Goal: Information Seeking & Learning: Compare options

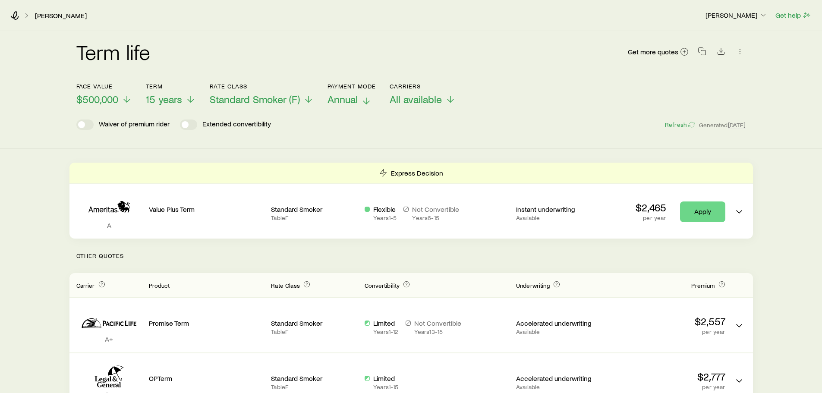
click at [367, 97] on icon at bounding box center [366, 101] width 10 height 10
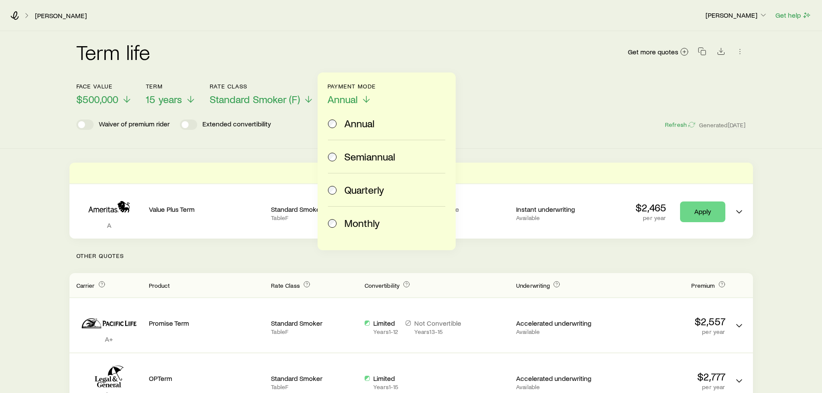
click at [337, 224] on span at bounding box center [332, 223] width 9 height 12
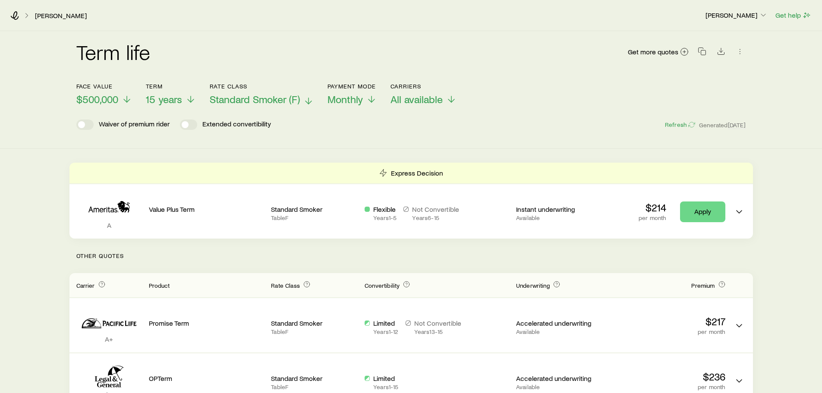
click at [307, 100] on icon at bounding box center [308, 101] width 10 height 10
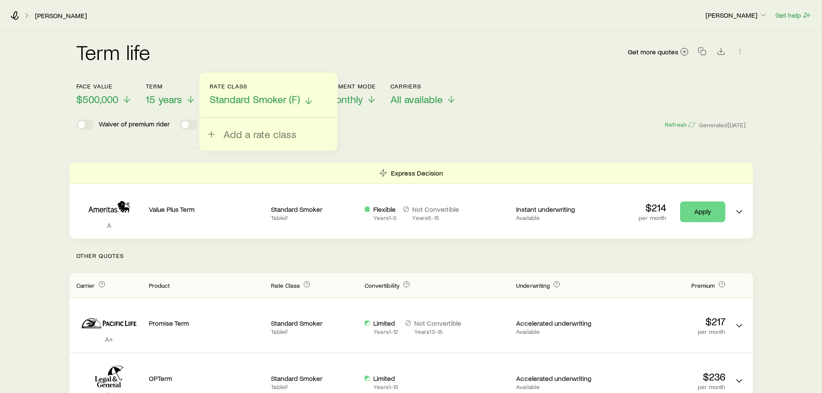
click at [275, 98] on span "Standard Smoker (F)" at bounding box center [255, 99] width 90 height 12
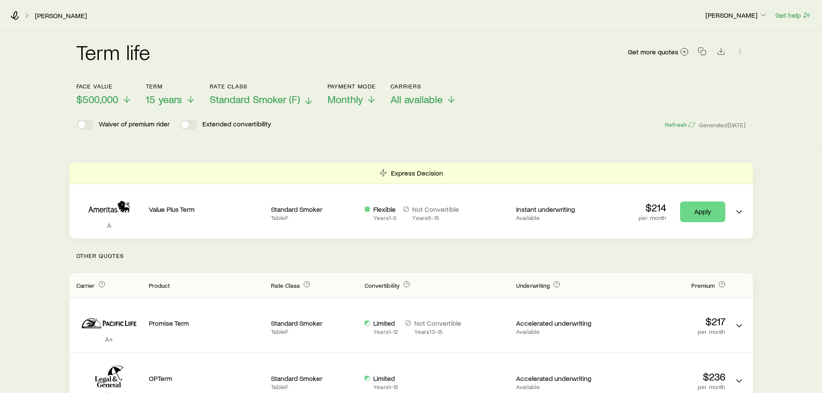
click at [275, 98] on span "Standard Smoker (F)" at bounding box center [255, 99] width 90 height 12
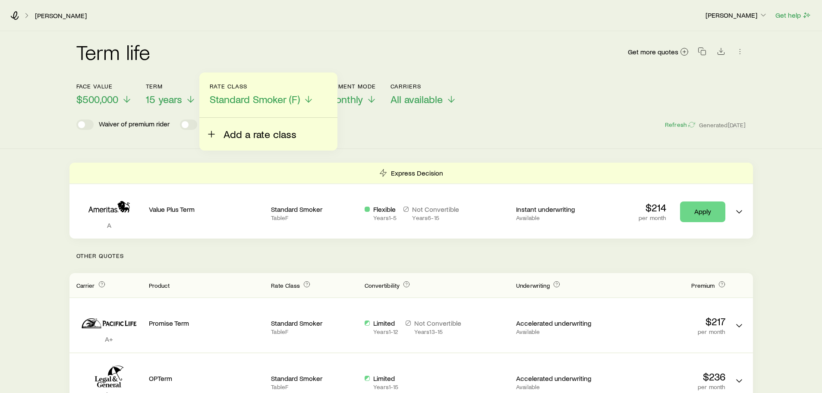
click at [212, 137] on icon at bounding box center [211, 134] width 10 height 10
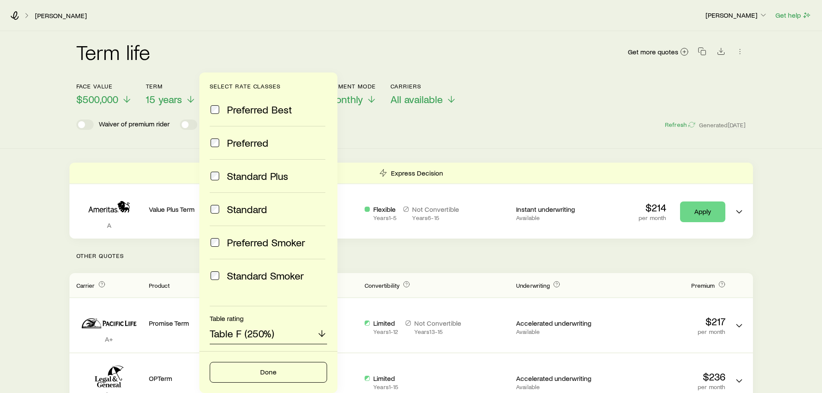
click at [283, 338] on div "Table F (250%)" at bounding box center [268, 334] width 117 height 21
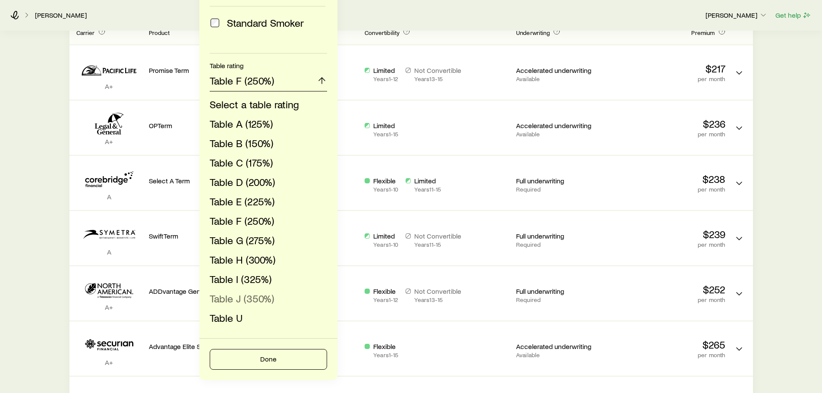
scroll to position [259, 0]
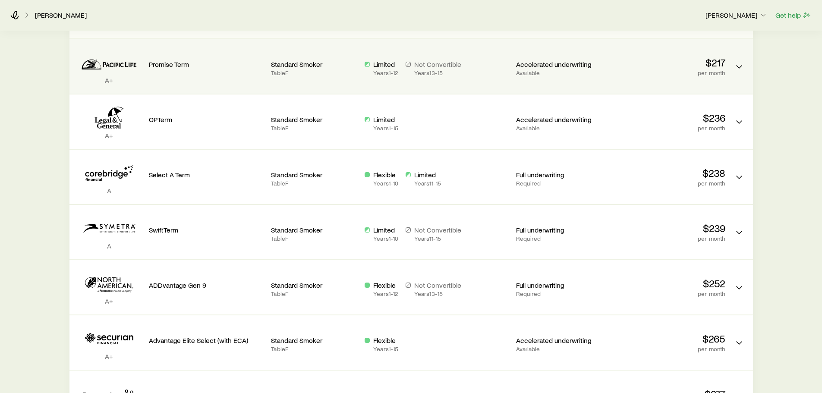
click at [418, 42] on div "A+ Promise Term Standard Smoker Table F Limited Years 1 - 12 Not Convertible Ye…" at bounding box center [410, 66] width 683 height 54
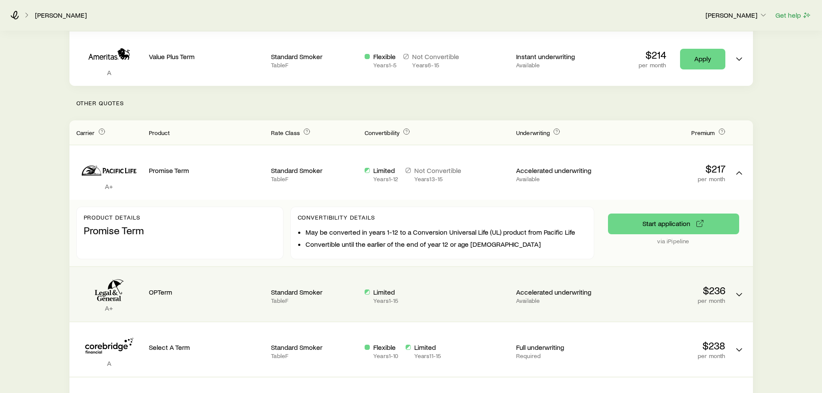
scroll to position [0, 0]
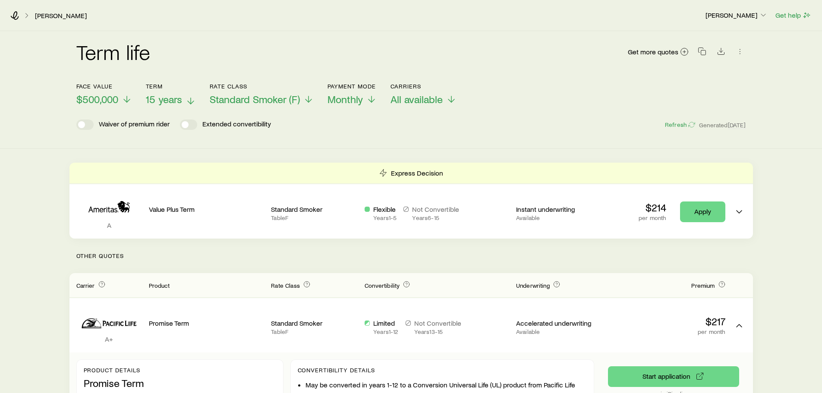
click at [191, 100] on icon at bounding box center [191, 101] width 10 height 10
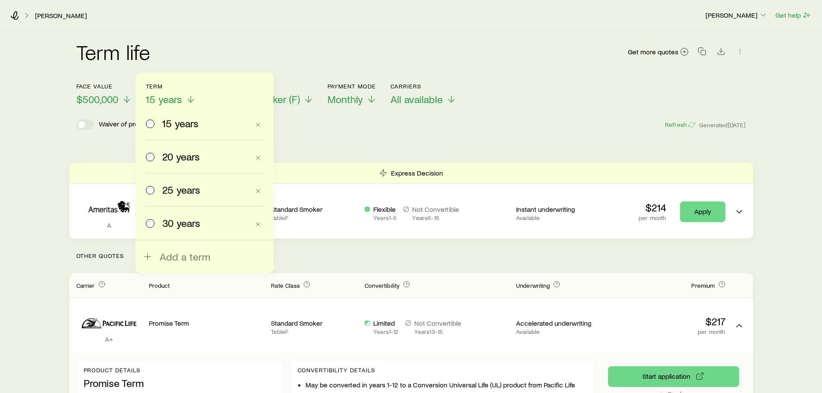
click at [177, 154] on span "20 years" at bounding box center [181, 157] width 38 height 12
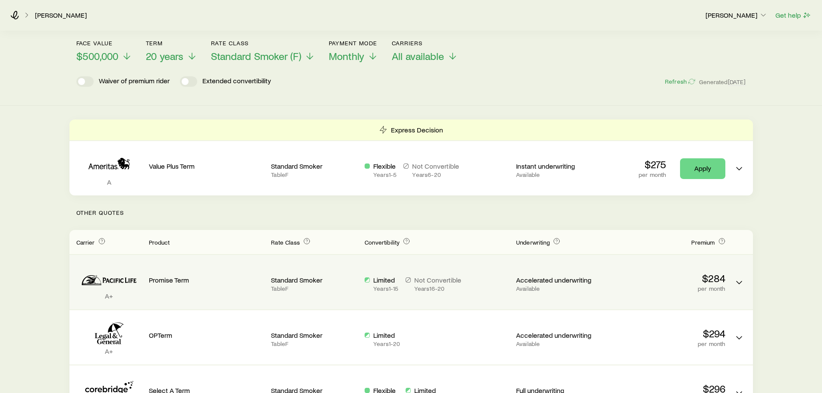
scroll to position [86, 0]
